Goal: Task Accomplishment & Management: Complete application form

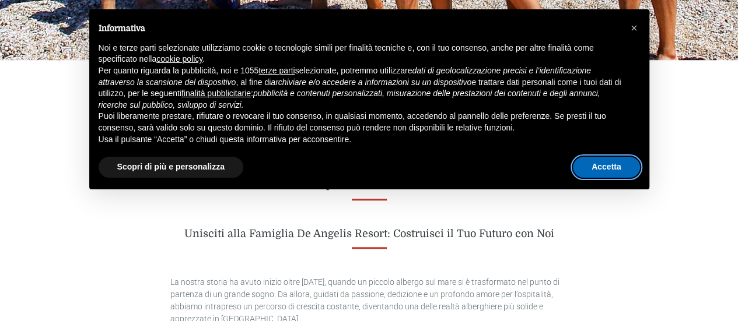
click at [595, 169] on button "Accetta" at bounding box center [606, 167] width 67 height 21
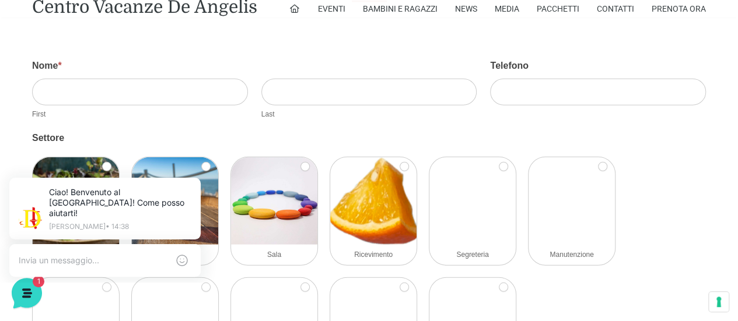
scroll to position [1458, 0]
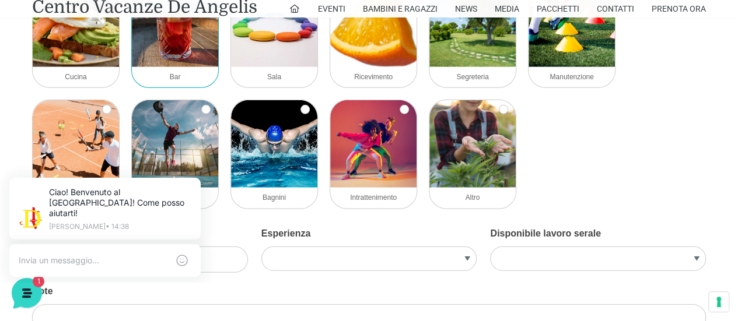
click at [176, 78] on span "Bar" at bounding box center [175, 77] width 11 height 8
checkbox input "true"
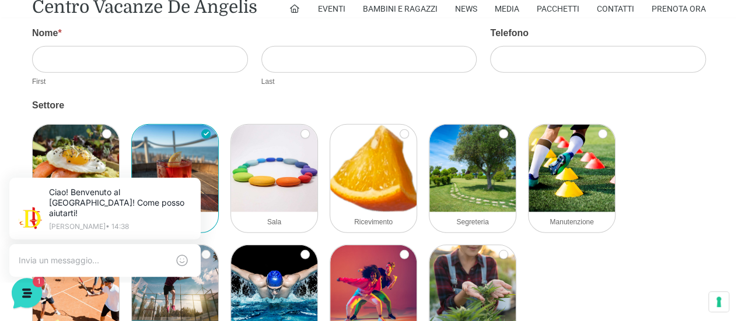
scroll to position [1460, 0]
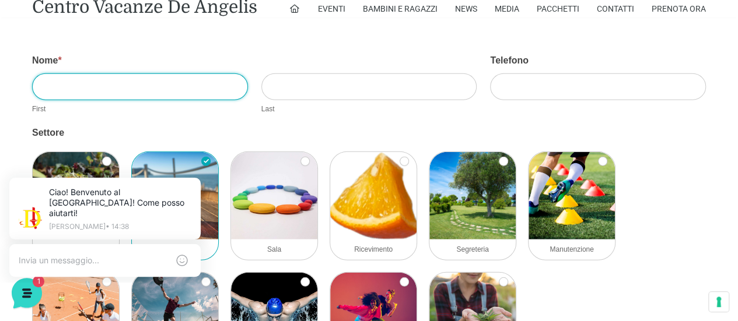
click at [106, 79] on input "Nome *" at bounding box center [140, 86] width 216 height 26
type input "Letizia"
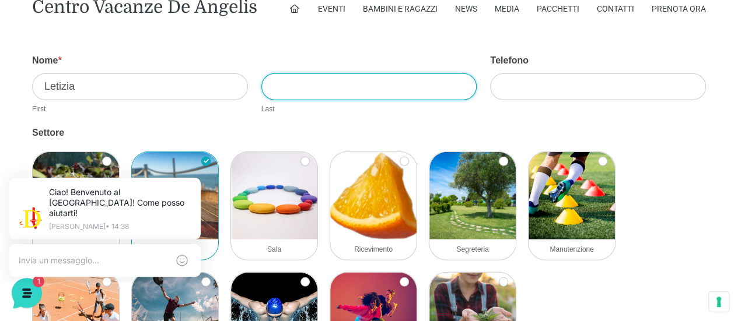
click at [335, 87] on input "Cognome *" at bounding box center [369, 86] width 216 height 26
type input "[PERSON_NAME]"
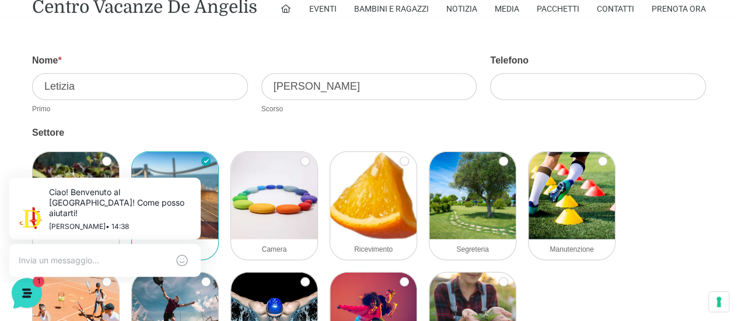
drag, startPoint x: 693, startPoint y: 159, endPoint x: 597, endPoint y: 93, distance: 116.9
click at [693, 159] on div "logo acf-forms activecampaign authorize aweber bootstrap campaignmonitor consta…" at bounding box center [368, 267] width 685 height 242
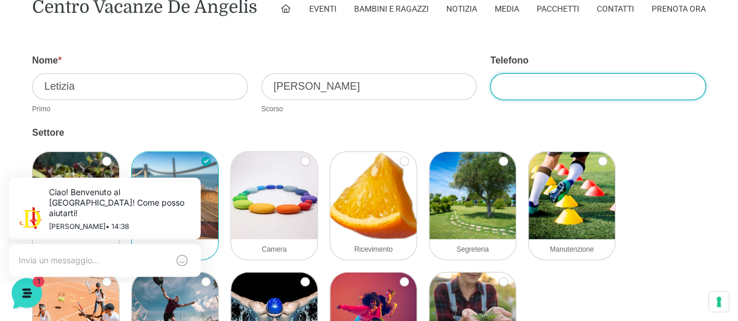
click at [541, 86] on input "Telefono" at bounding box center [598, 86] width 216 height 26
paste input "3248705938"
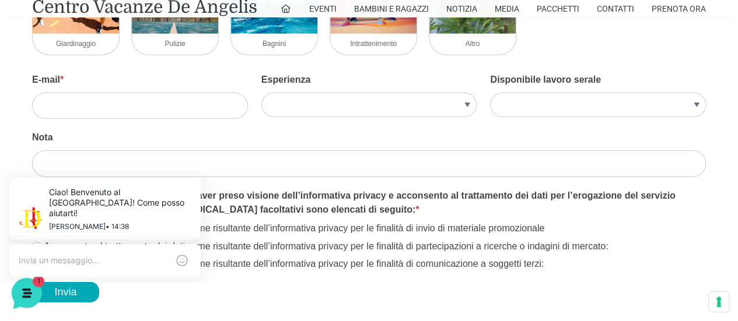
scroll to position [1810, 0]
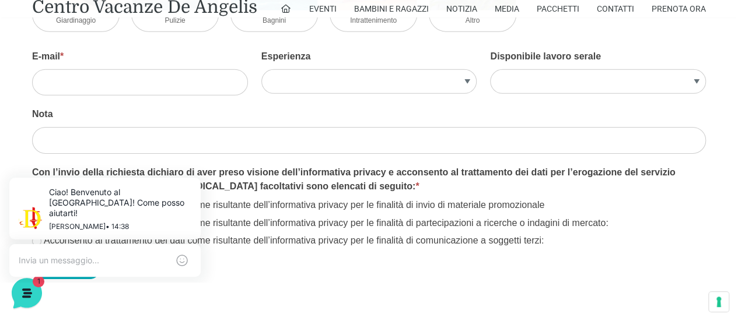
type input "3248705938"
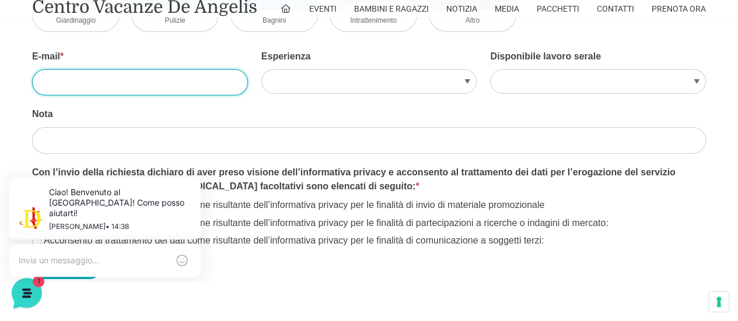
click at [87, 79] on input "E-mail *" at bounding box center [140, 82] width 216 height 26
paste input "[EMAIL_ADDRESS][DOMAIN_NAME]"
type input "[EMAIL_ADDRESS][DOMAIN_NAME]"
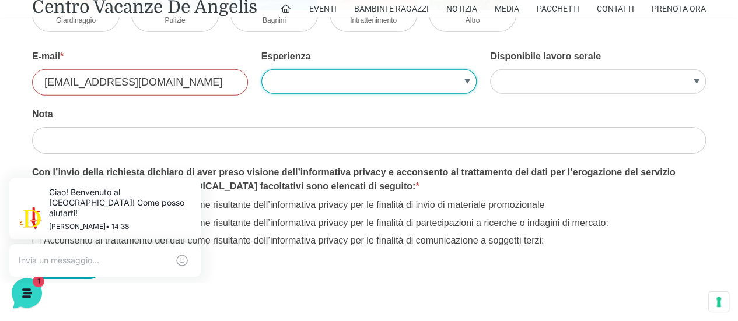
click at [469, 78] on select "E NO" at bounding box center [369, 81] width 216 height 24
click at [283, 76] on select "E NO" at bounding box center [369, 81] width 216 height 24
select select "Si"
click at [261, 69] on select "E NO" at bounding box center [369, 81] width 216 height 24
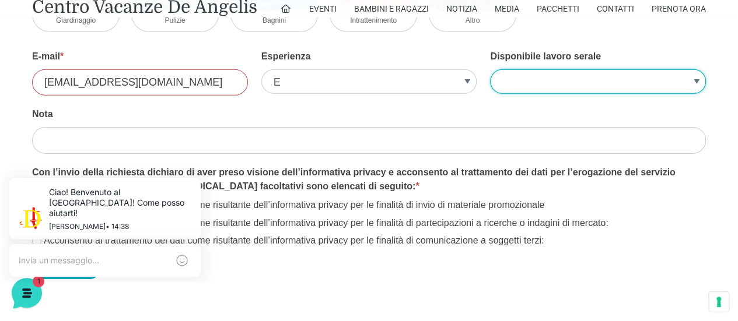
click at [533, 76] on select "E NO" at bounding box center [598, 81] width 216 height 24
select select "Si"
click at [490, 69] on select "E NO" at bounding box center [598, 81] width 216 height 24
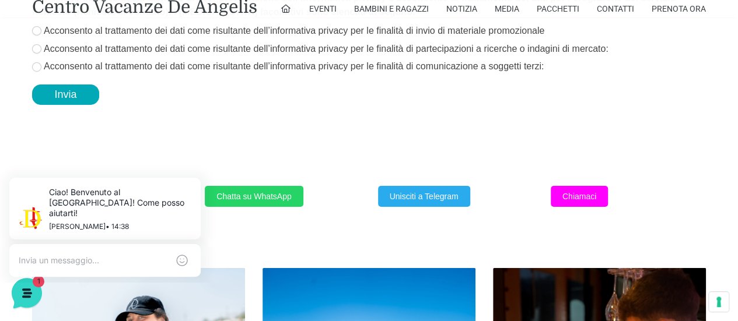
scroll to position [1985, 0]
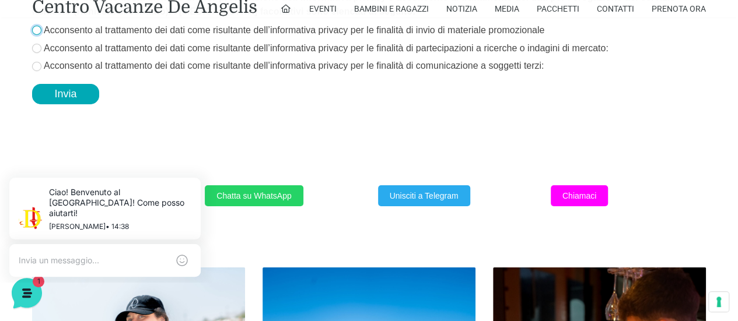
click at [35, 27] on input "Acconsento al trattamento dei dati come risultante dell’informativa privacy per…" at bounding box center [36, 30] width 9 height 9
checkbox input "false"
click at [35, 45] on input "Acconsento al trattamento dei dati come risultante dell’informativa privacy per…" at bounding box center [36, 48] width 9 height 9
checkbox input "true"
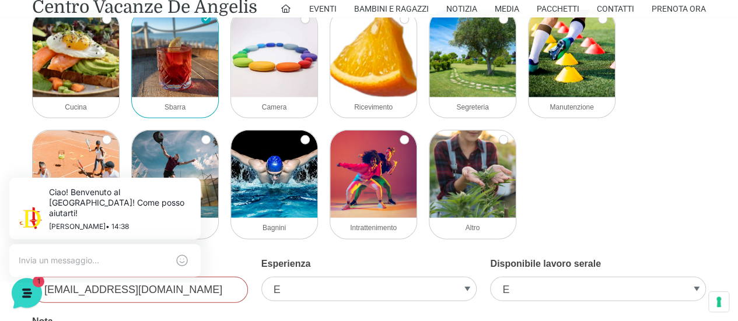
scroll to position [1577, 0]
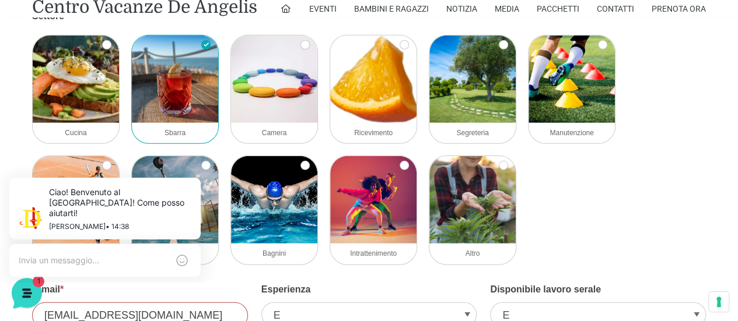
click at [174, 133] on font "Sbarra" at bounding box center [174, 133] width 21 height 8
click at [201, 50] on input "Sbarra" at bounding box center [205, 44] width 9 height 9
click at [205, 43] on input "Sbarra" at bounding box center [205, 44] width 9 height 9
checkbox input "true"
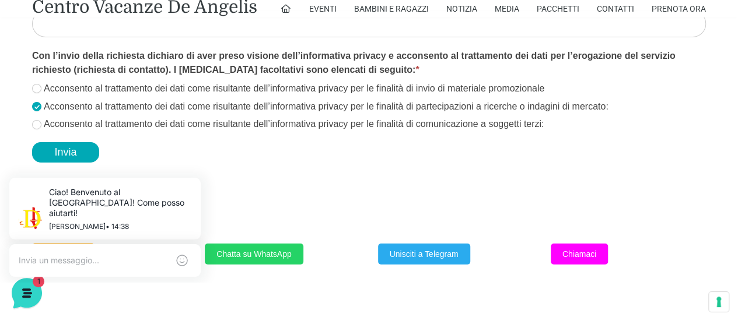
scroll to position [1985, 0]
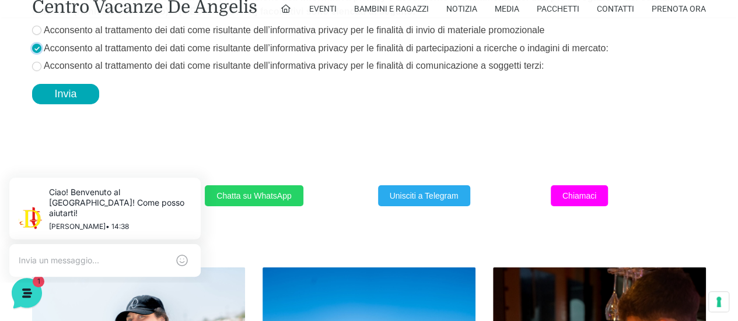
click at [34, 47] on input "Acconsento al trattamento dei dati come risultante dell’informativa privacy per…" at bounding box center [36, 48] width 9 height 9
checkbox input "false"
click at [65, 94] on button "Invia" at bounding box center [65, 94] width 67 height 20
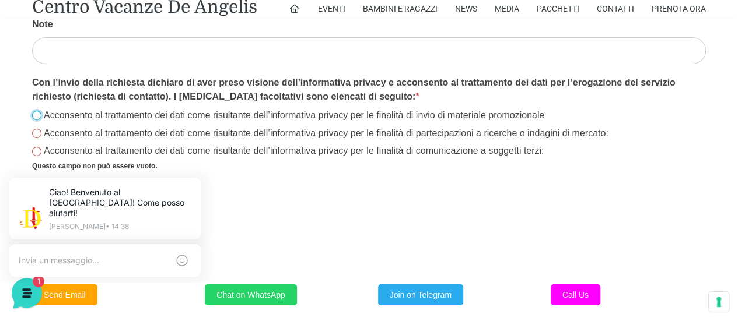
scroll to position [1953, 0]
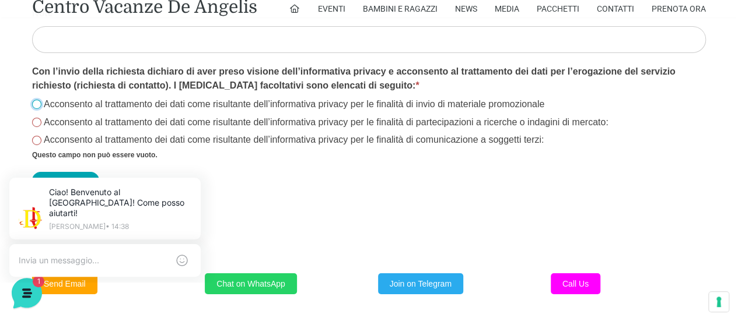
click at [34, 101] on input "Acconsento al trattamento dei dati come risultante dell’informativa privacy per…" at bounding box center [36, 104] width 9 height 9
checkbox input "true"
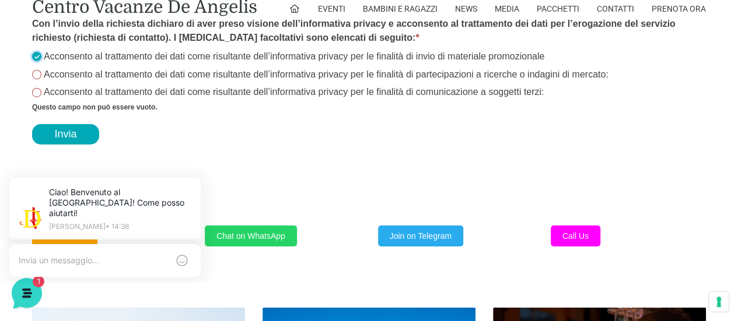
scroll to position [2012, 0]
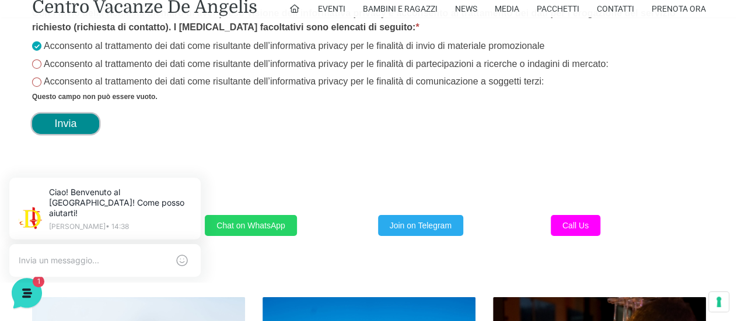
click at [63, 120] on button "Invia" at bounding box center [65, 124] width 67 height 20
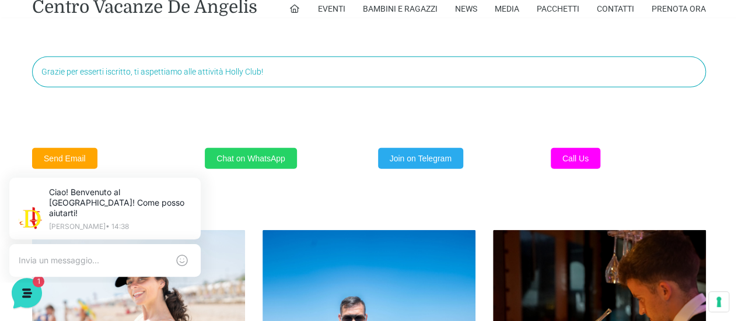
scroll to position [1456, 0]
